Goal: Information Seeking & Learning: Learn about a topic

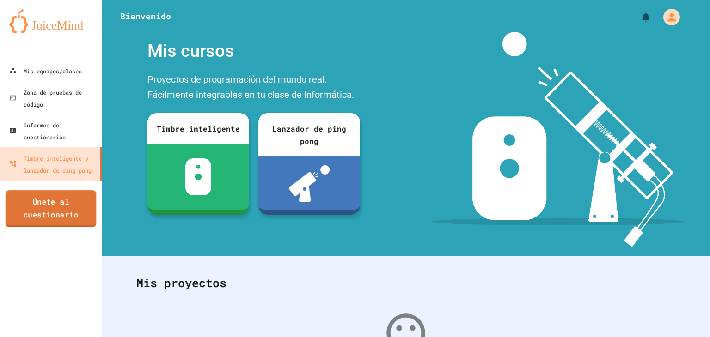
click at [61, 200] on font "Únete al cuestionario" at bounding box center [50, 207] width 55 height 23
click at [59, 71] on font "Mis equipos/clases" at bounding box center [53, 70] width 60 height 7
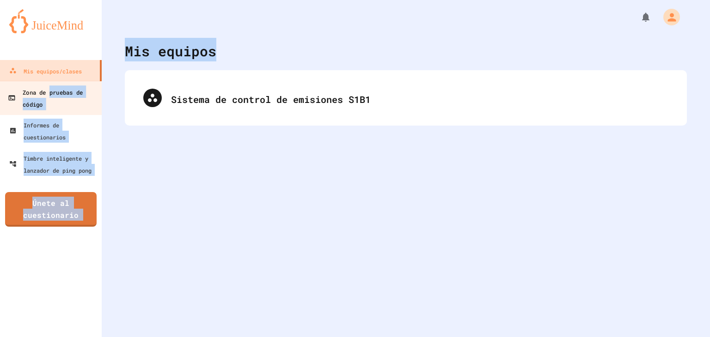
drag, startPoint x: 169, startPoint y: 118, endPoint x: 51, endPoint y: 91, distance: 121.2
click at [51, 91] on div "Mis equipos/clases Zona de pruebas de código Informes de cuestionarios Timbre i…" at bounding box center [355, 168] width 710 height 337
click at [51, 91] on font "Zona de pruebas de código" at bounding box center [53, 98] width 60 height 20
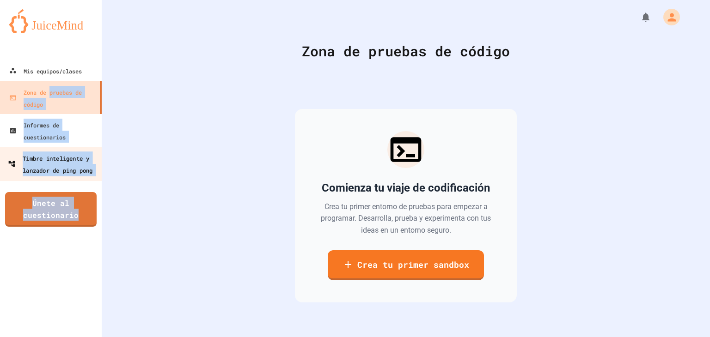
click at [85, 147] on link "Timbre inteligente y lanzador de ping pong" at bounding box center [51, 164] width 105 height 34
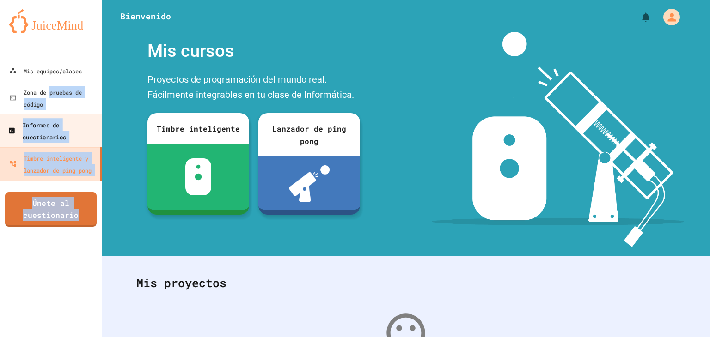
click at [64, 114] on link "Informes de cuestionarios" at bounding box center [51, 131] width 105 height 34
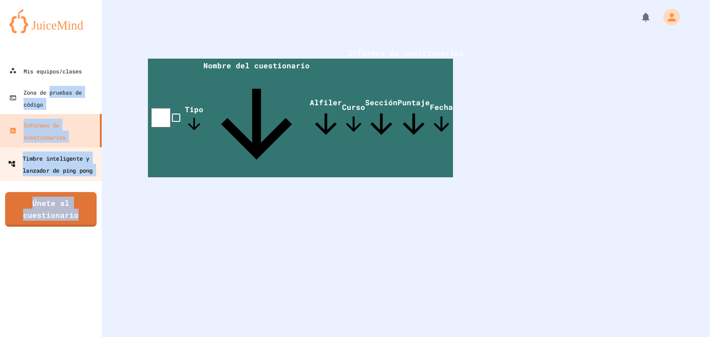
click at [67, 152] on font "Timbre inteligente y lanzador de ping pong" at bounding box center [61, 164] width 77 height 24
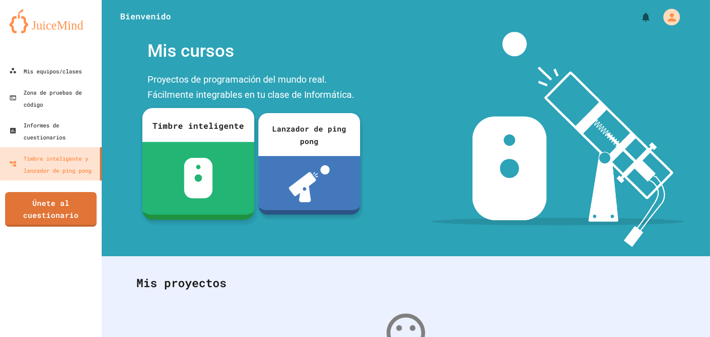
click at [172, 177] on div at bounding box center [198, 178] width 112 height 73
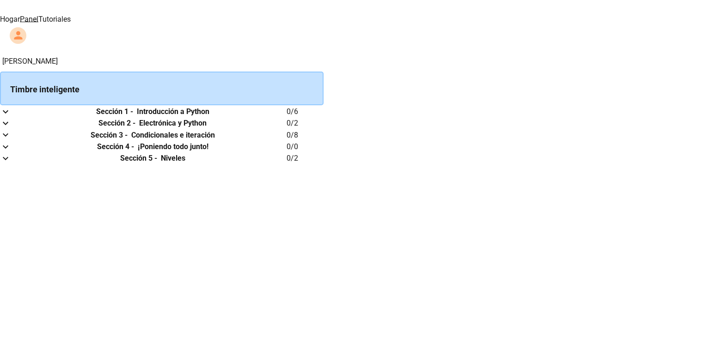
click at [287, 117] on th "Sección 1 - Introducción a Python" at bounding box center [152, 111] width 268 height 12
click at [18, 117] on td "mesa plegable" at bounding box center [9, 111] width 18 height 12
click at [11, 117] on icon "expandir fila" at bounding box center [5, 111] width 11 height 11
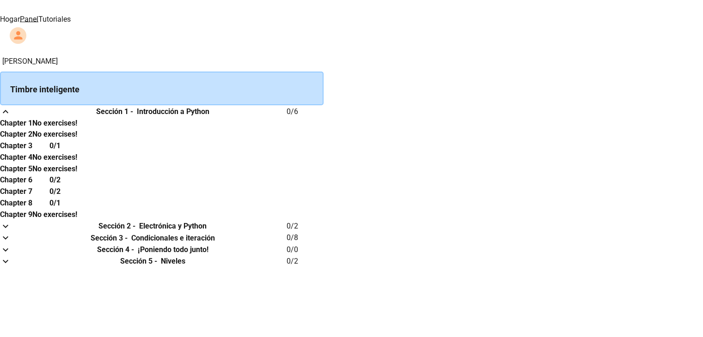
click at [32, 140] on th "Chapter 2" at bounding box center [16, 135] width 32 height 12
click at [32, 140] on th "Chapter 3" at bounding box center [16, 146] width 32 height 12
drag, startPoint x: 305, startPoint y: 137, endPoint x: 312, endPoint y: 220, distance: 84.0
click at [77, 220] on tbody "Chapter 1 No exercises! Chapter 2 No exercises! Chapter 3 0/1 Chapter 4 No exer…" at bounding box center [38, 168] width 77 height 103
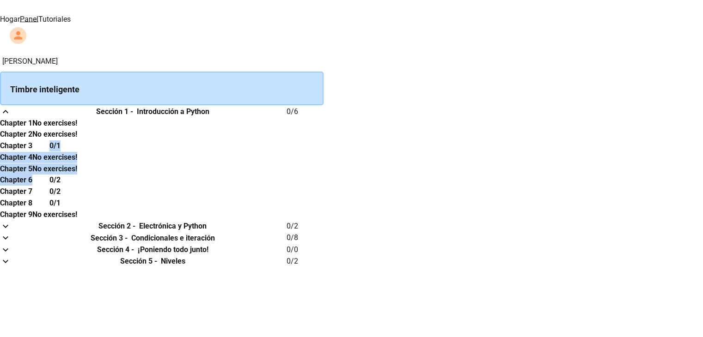
scroll to position [113, 0]
